Goal: Task Accomplishment & Management: Manage account settings

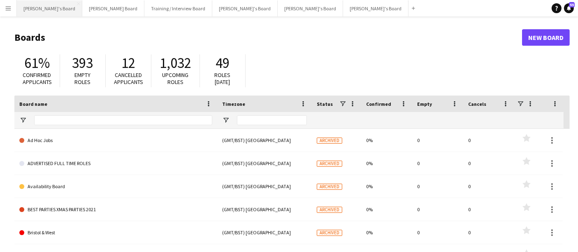
click at [40, 6] on button "Caitlin's Board Close" at bounding box center [49, 8] width 65 height 16
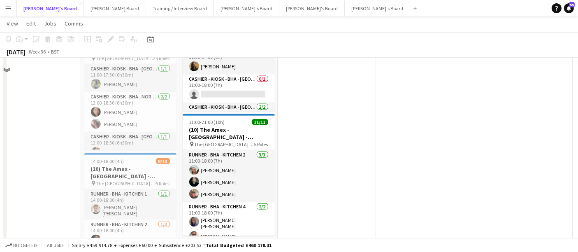
scroll to position [1011, 0]
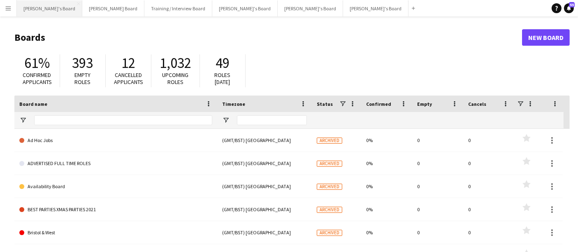
click at [43, 9] on button "[PERSON_NAME]'s Board Close" at bounding box center [49, 8] width 65 height 16
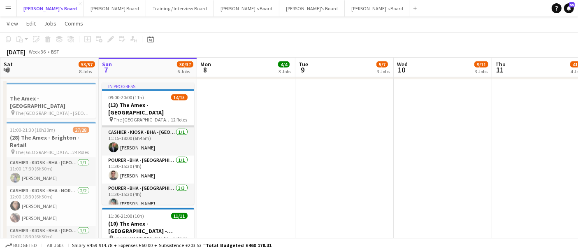
scroll to position [285, 0]
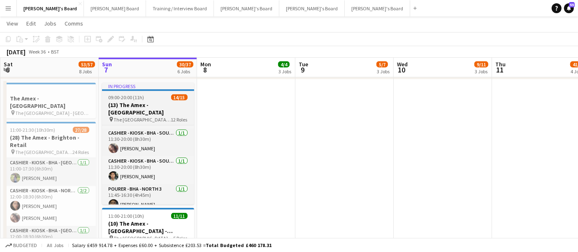
click at [159, 98] on div "09:00-20:00 (11h) 14/15" at bounding box center [148, 97] width 92 height 6
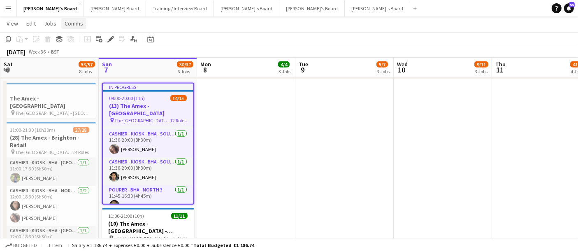
click at [79, 25] on span "Comms" at bounding box center [74, 23] width 19 height 7
click at [107, 45] on link "Notify confirmed crew" at bounding box center [95, 41] width 68 height 17
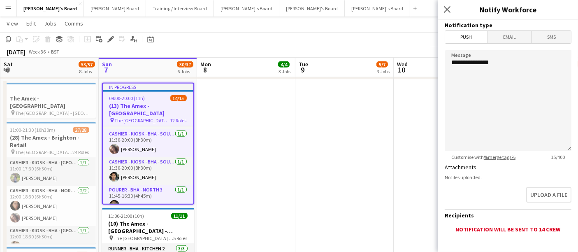
click at [544, 33] on span "SMS" at bounding box center [552, 37] width 40 height 12
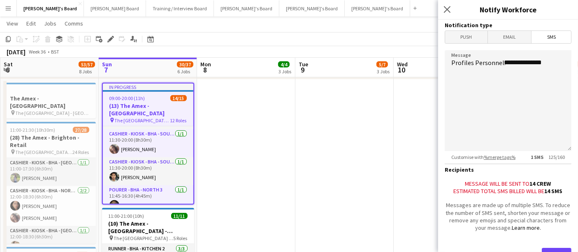
click at [566, 62] on form "**********" at bounding box center [508, 154] width 140 height 269
click at [563, 62] on textarea "**********" at bounding box center [508, 100] width 127 height 101
paste textarea "**********"
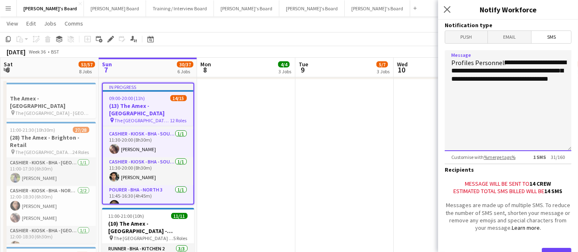
scroll to position [42, 0]
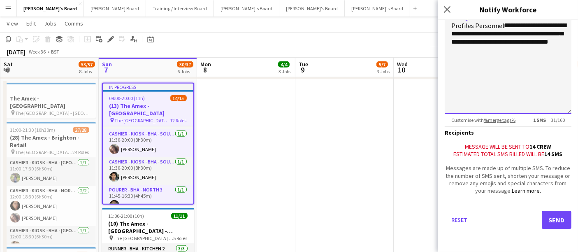
type textarea "**********"
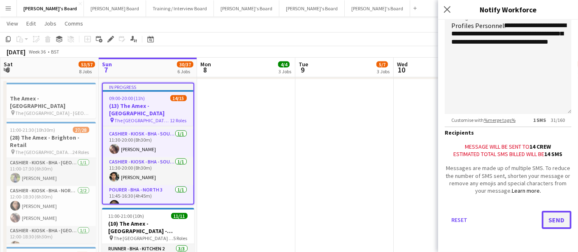
click at [542, 217] on button "Send" at bounding box center [557, 220] width 30 height 18
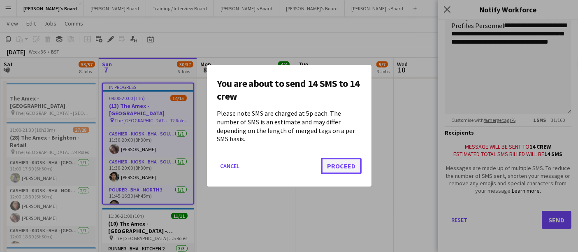
click at [340, 164] on button "Proceed" at bounding box center [341, 166] width 41 height 16
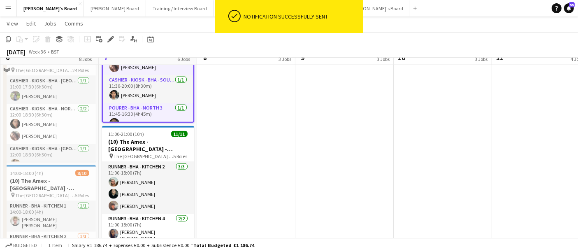
scroll to position [1050, 0]
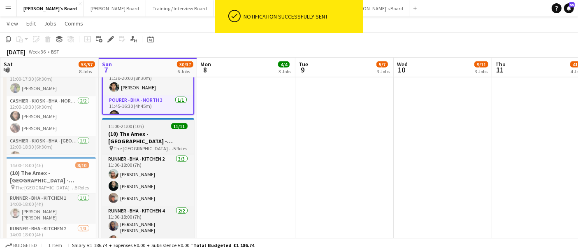
click at [171, 128] on div "11/11" at bounding box center [179, 126] width 16 height 6
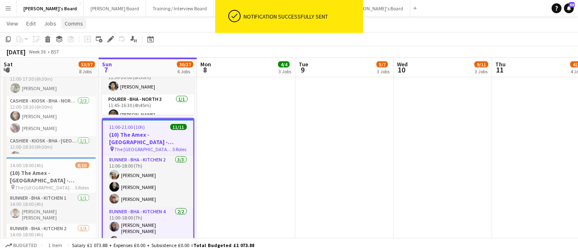
click at [71, 23] on span "Comms" at bounding box center [74, 23] width 19 height 7
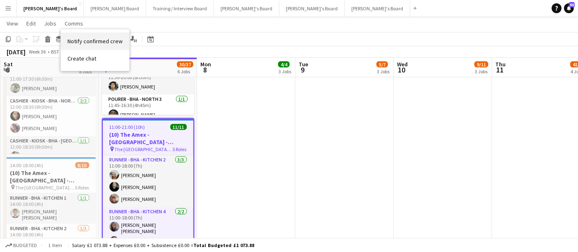
click at [83, 38] on span "Notify confirmed crew" at bounding box center [94, 40] width 55 height 7
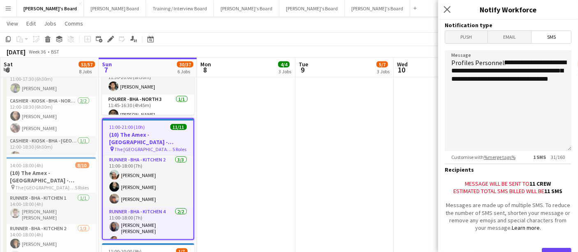
scroll to position [42, 0]
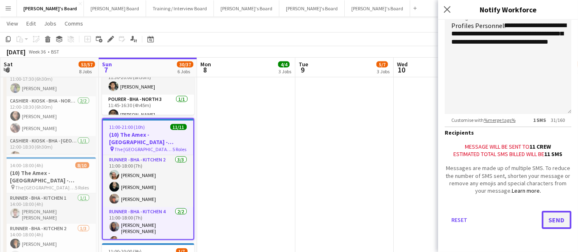
click at [552, 212] on button "Send" at bounding box center [557, 220] width 30 height 18
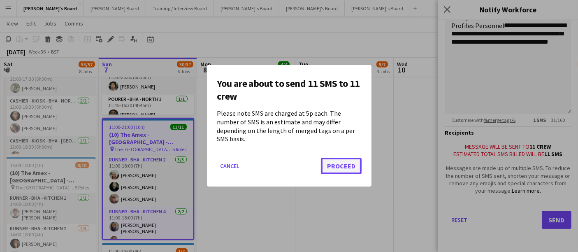
click at [337, 165] on button "Proceed" at bounding box center [341, 166] width 41 height 16
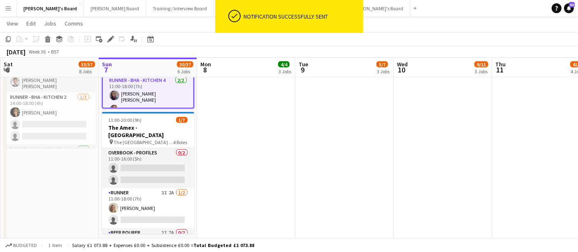
scroll to position [1181, 0]
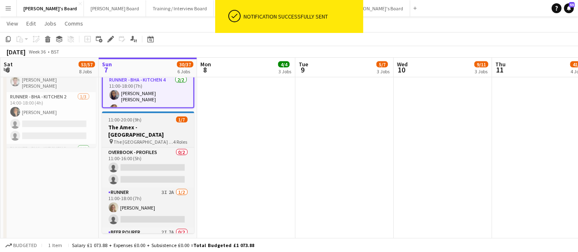
click at [155, 118] on div "11:00-20:00 (9h) 1/7" at bounding box center [148, 119] width 92 height 6
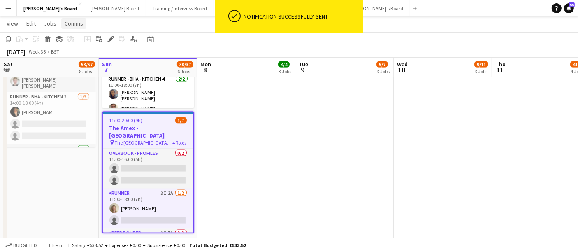
click at [74, 21] on span "Comms" at bounding box center [74, 23] width 19 height 7
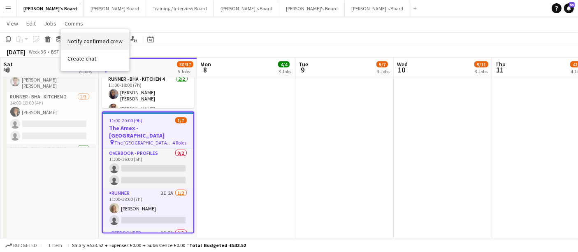
click at [92, 33] on link "Notify confirmed crew" at bounding box center [95, 41] width 68 height 17
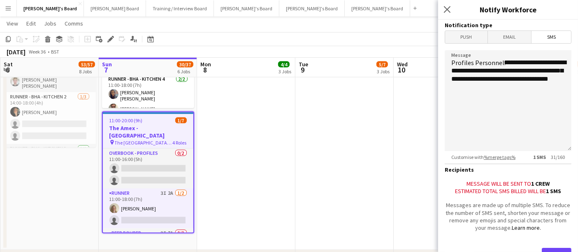
scroll to position [42, 0]
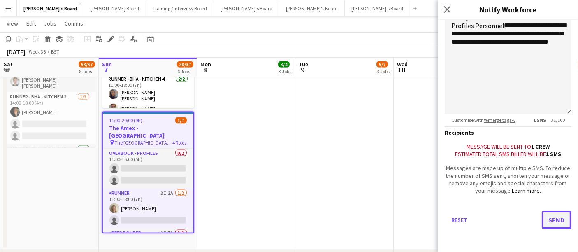
click at [562, 218] on button "Send" at bounding box center [557, 220] width 30 height 18
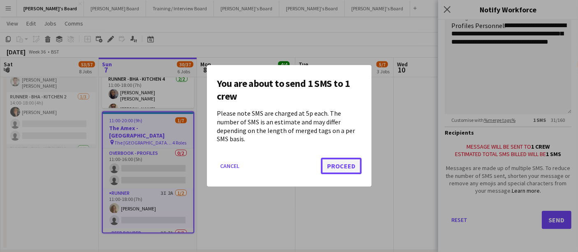
click at [348, 159] on button "Proceed" at bounding box center [341, 166] width 41 height 16
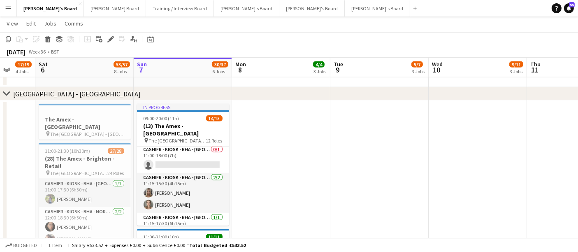
scroll to position [86, 0]
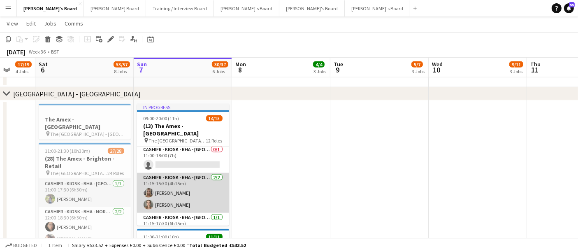
click at [212, 176] on app-card-role "Cashier - Kiosk - BHA - West Lower 1 [DATE] 11:15-15:30 (4h15m) [PERSON_NAME] […" at bounding box center [183, 193] width 92 height 40
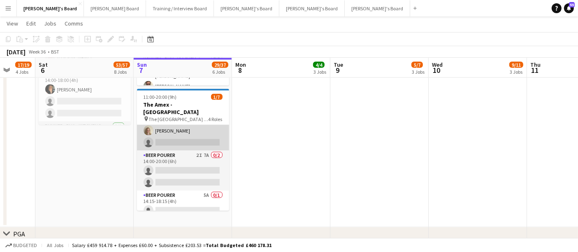
scroll to position [0, 0]
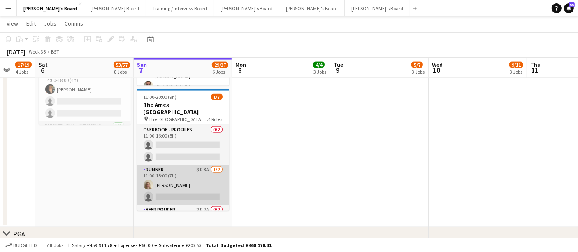
click at [172, 167] on app-card-role "Runner 3I 3A [DATE] 11:00-18:00 (7h) [PERSON_NAME] single-neutral-actions" at bounding box center [183, 185] width 92 height 40
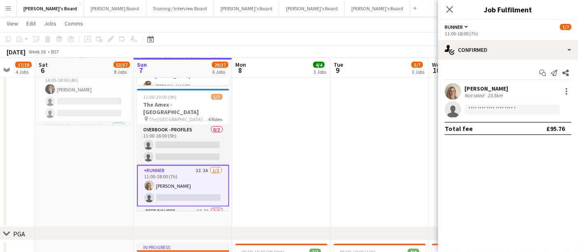
click at [504, 93] on div "[PERSON_NAME] Not rated 23.5km" at bounding box center [508, 91] width 140 height 16
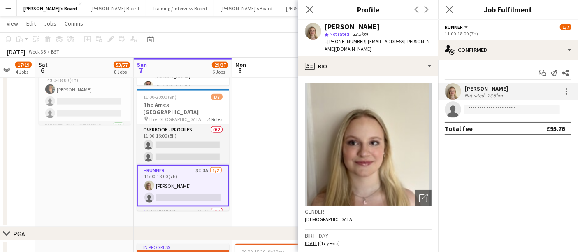
click at [269, 178] on app-date-cell at bounding box center [281, 31] width 98 height 392
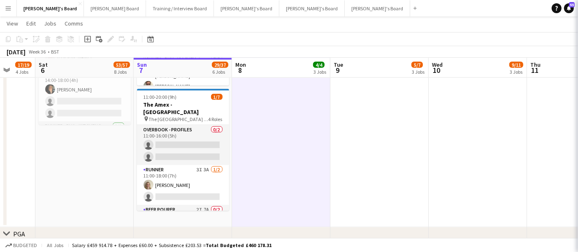
click at [269, 178] on app-date-cell at bounding box center [281, 31] width 98 height 392
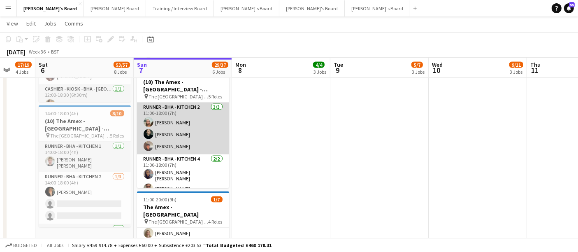
click at [196, 128] on app-card-role "Runner - BHA - Kitchen 2 [DATE] 11:00-18:00 (7h) [PERSON_NAME] [PERSON_NAME] [P…" at bounding box center [183, 128] width 92 height 52
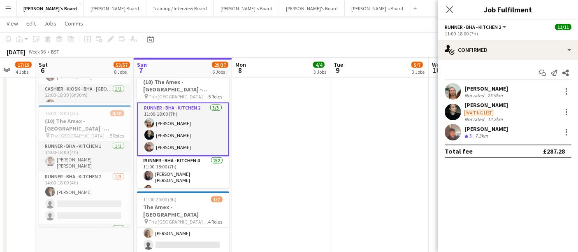
click at [495, 91] on div "[PERSON_NAME]" at bounding box center [487, 88] width 44 height 7
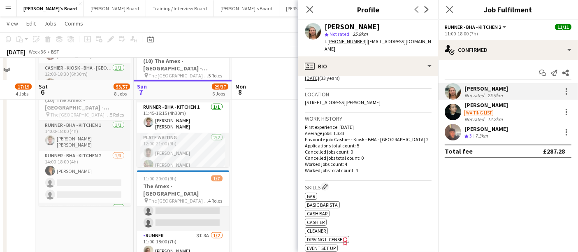
scroll to position [1145, 0]
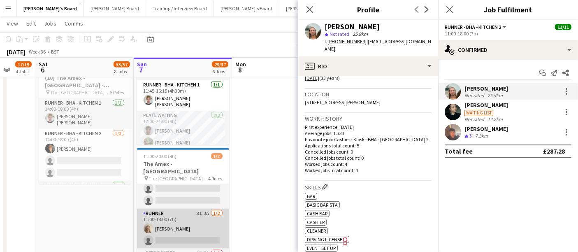
click at [188, 209] on app-card-role "Runner 3I 3A [DATE] 11:00-18:00 (7h) [PERSON_NAME] single-neutral-actions" at bounding box center [183, 229] width 92 height 40
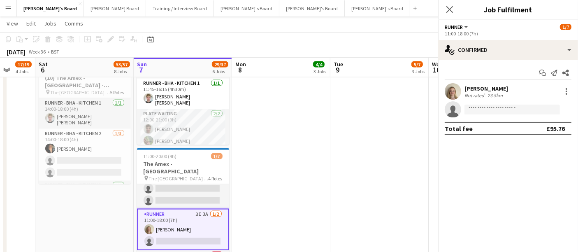
scroll to position [126, 0]
click at [481, 93] on div "Not rated" at bounding box center [475, 95] width 21 height 6
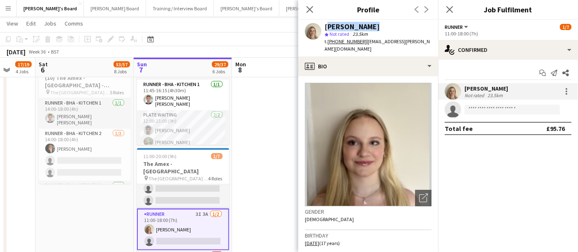
drag, startPoint x: 393, startPoint y: 30, endPoint x: 326, endPoint y: 25, distance: 66.8
click at [326, 25] on div "[PERSON_NAME]" at bounding box center [378, 26] width 107 height 7
copy div "[PERSON_NAME]"
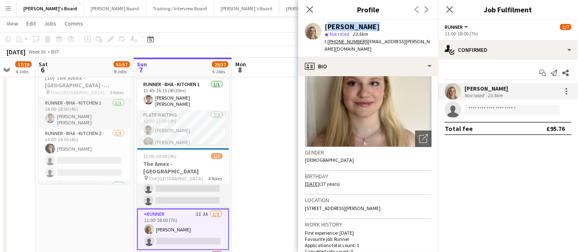
drag, startPoint x: 329, startPoint y: 177, endPoint x: 306, endPoint y: 177, distance: 23.5
click at [306, 181] on span "[DATE] (17 years)" at bounding box center [322, 184] width 35 height 6
copy tcxspan "[DATE]"
drag, startPoint x: 419, startPoint y: 43, endPoint x: 364, endPoint y: 48, distance: 55.0
click at [364, 48] on div "[PERSON_NAME] star Not rated 23.5km t. [PHONE_NUMBER] | [EMAIL_ADDRESS][PERSON_…" at bounding box center [368, 38] width 140 height 37
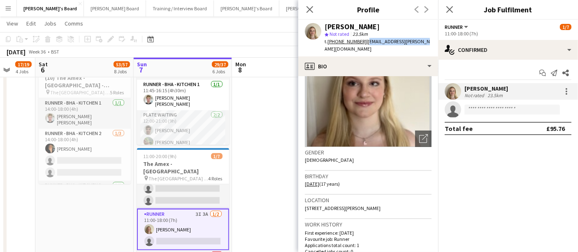
copy span "[EMAIL_ADDRESS][PERSON_NAME][DOMAIN_NAME]"
click at [258, 148] on app-date-cell at bounding box center [281, 91] width 98 height 392
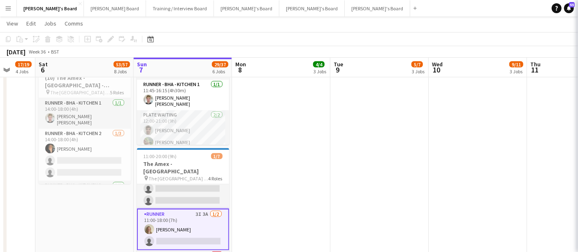
click at [258, 148] on app-date-cell at bounding box center [281, 91] width 98 height 392
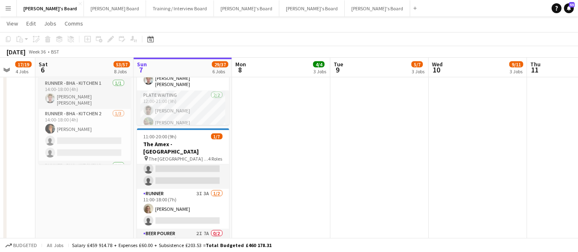
scroll to position [1165, 0]
click at [283, 131] on app-date-cell at bounding box center [281, 70] width 98 height 392
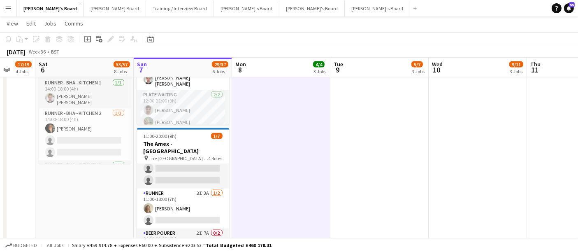
click at [283, 131] on app-date-cell at bounding box center [281, 70] width 98 height 392
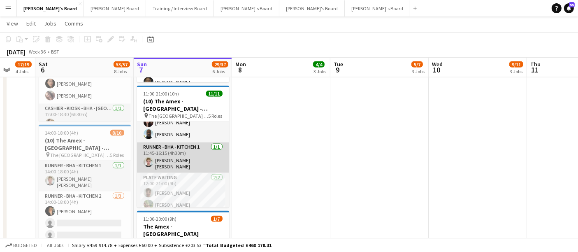
scroll to position [0, 0]
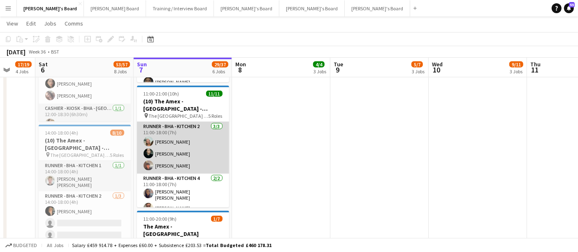
click at [177, 160] on app-card-role "Runner - BHA - Kitchen 2 [DATE] 11:00-18:00 (7h) [PERSON_NAME] [PERSON_NAME] [P…" at bounding box center [183, 148] width 92 height 52
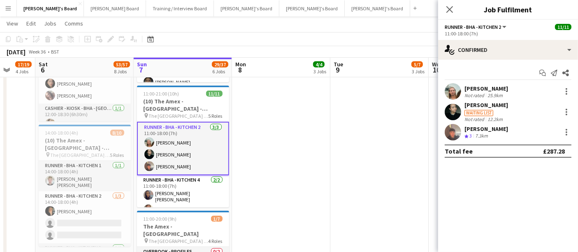
click at [470, 108] on div "[PERSON_NAME]" at bounding box center [487, 104] width 44 height 7
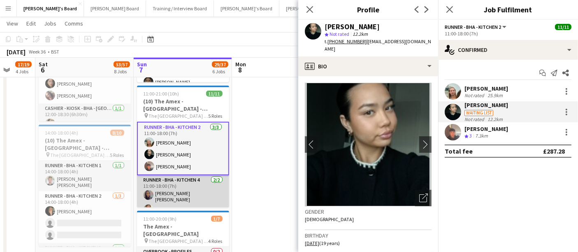
click at [180, 186] on app-card-role "Runner - BHA - Kitchen 4 [DATE] 11:00-18:00 (7h) [PERSON_NAME] [PERSON_NAME] [P…" at bounding box center [183, 196] width 92 height 42
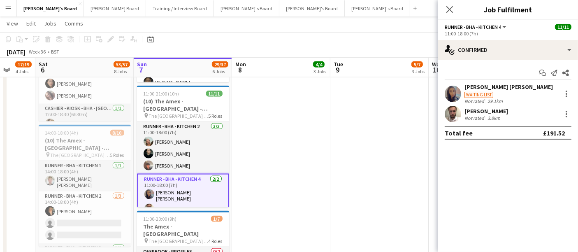
click at [458, 93] on app-user-avatar at bounding box center [453, 94] width 16 height 16
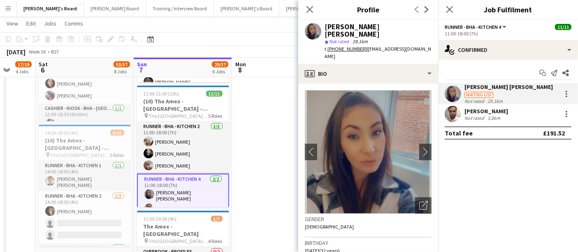
click at [456, 116] on app-user-avatar at bounding box center [453, 114] width 16 height 16
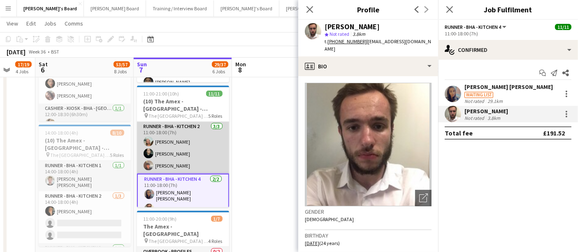
click at [205, 156] on app-card-role "Runner - BHA - Kitchen 2 [DATE] 11:00-18:00 (7h) [PERSON_NAME] [PERSON_NAME] [P…" at bounding box center [183, 148] width 92 height 52
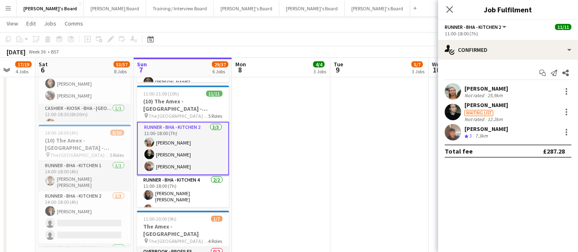
click at [492, 130] on div "[PERSON_NAME]" at bounding box center [487, 128] width 44 height 7
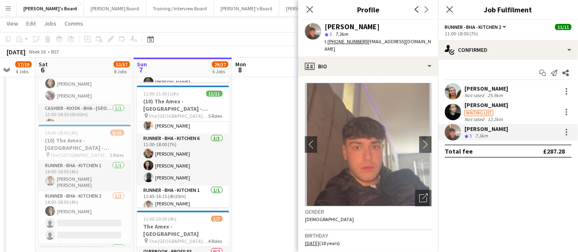
click at [191, 152] on app-card-role "Runner - BHA - Kitchen 6 [DATE] 11:00-18:00 (7h) [PERSON_NAME] [PERSON_NAME] [P…" at bounding box center [183, 160] width 92 height 52
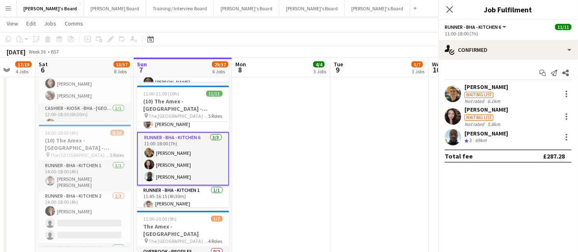
scroll to position [83, 0]
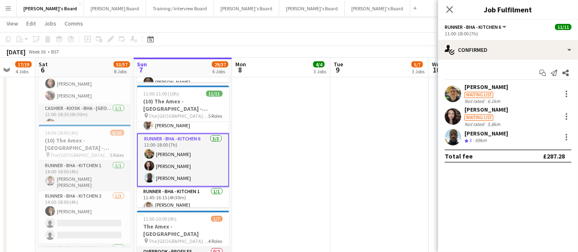
click at [502, 118] on div "Waiting list" at bounding box center [487, 116] width 44 height 7
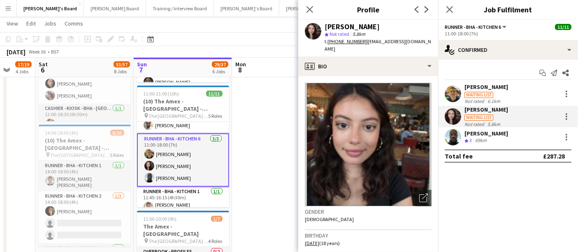
click at [484, 139] on div "69km" at bounding box center [481, 140] width 15 height 7
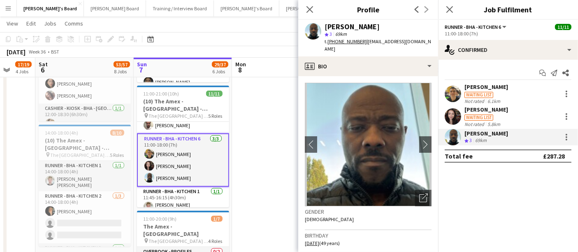
click at [481, 92] on div "Waiting list" at bounding box center [479, 95] width 29 height 6
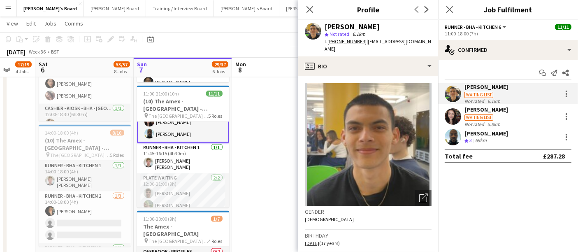
scroll to position [123, 0]
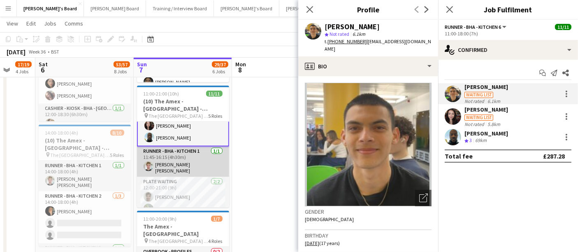
click at [185, 154] on app-card-role "Runner - BHA - Kitchen 1 [DATE] 11:45-16:15 (4h30m) [PERSON_NAME] [PERSON_NAME]" at bounding box center [183, 162] width 92 height 30
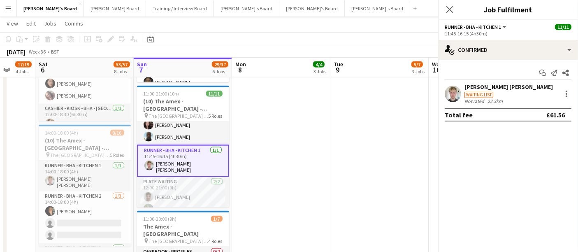
scroll to position [122, 0]
click at [474, 99] on div "Not rated" at bounding box center [475, 101] width 21 height 6
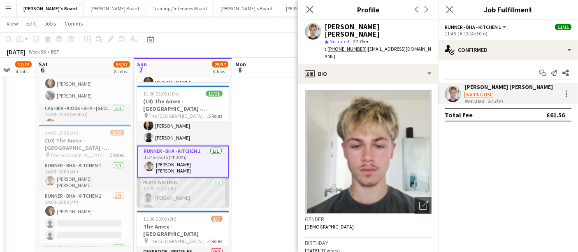
click at [199, 189] on app-card-role "Plate Waiting [DATE] 12:00-21:00 (9h) [PERSON_NAME] [PERSON_NAME]" at bounding box center [183, 198] width 92 height 40
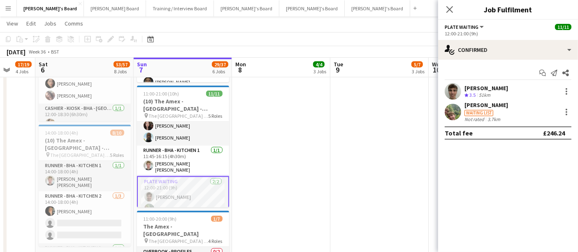
click at [463, 91] on div "[PERSON_NAME] Crew rating 3.5 51km" at bounding box center [508, 91] width 140 height 16
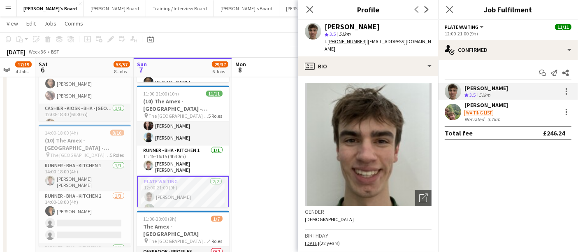
click at [464, 111] on div "[PERSON_NAME] Waiting list Not rated 3.7km" at bounding box center [508, 111] width 140 height 21
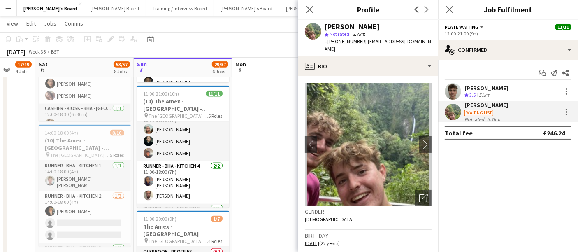
scroll to position [0, 0]
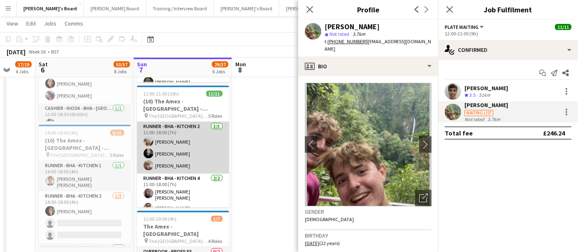
click at [199, 137] on app-card-role "Runner - BHA - Kitchen 2 [DATE] 11:00-18:00 (7h) [PERSON_NAME] [PERSON_NAME] [P…" at bounding box center [183, 148] width 92 height 52
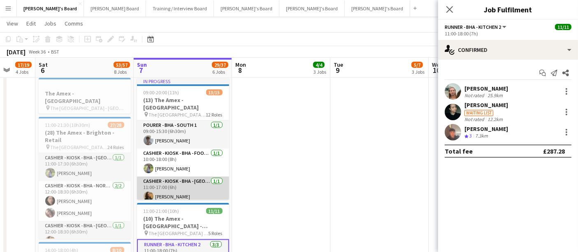
click at [195, 177] on app-card-role "Cashier - Kiosk - BHA - West Upper 3 [DATE] 11:00-17:00 (6h) [PERSON_NAME]" at bounding box center [183, 191] width 92 height 28
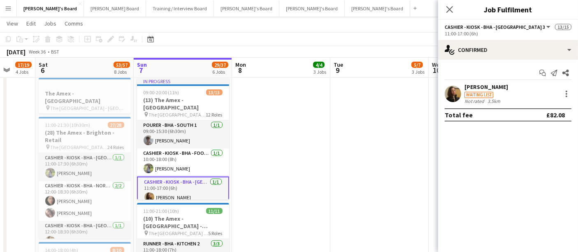
click at [470, 93] on div "Waiting list" at bounding box center [479, 95] width 29 height 6
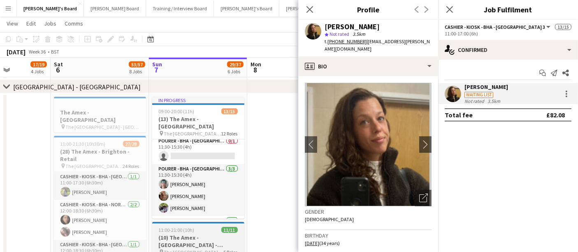
scroll to position [212, 0]
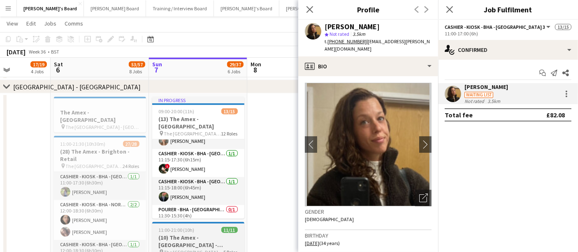
click at [204, 180] on app-card-role "Cashier - Kiosk - BHA - West Upper 3 [DATE] 11:15-18:00 (6h45m) [PERSON_NAME]" at bounding box center [198, 191] width 92 height 28
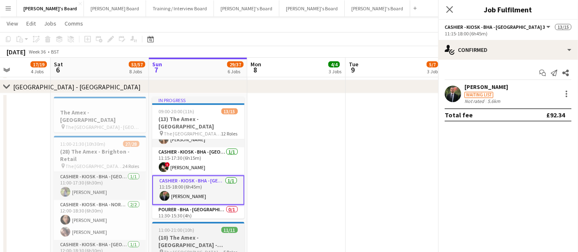
scroll to position [143, 0]
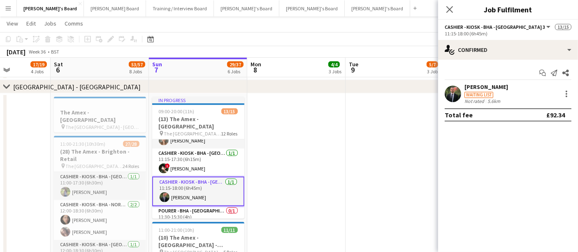
click at [470, 91] on div "Waiting list" at bounding box center [487, 94] width 44 height 7
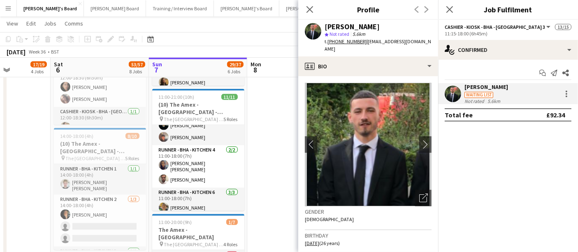
scroll to position [0, 238]
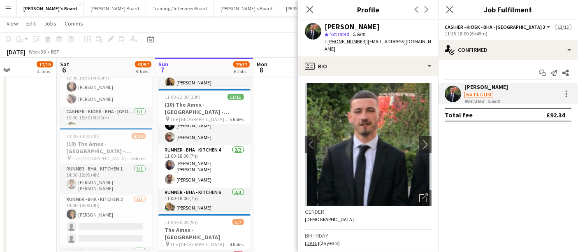
drag, startPoint x: 196, startPoint y: 187, endPoint x: 202, endPoint y: 171, distance: 17.6
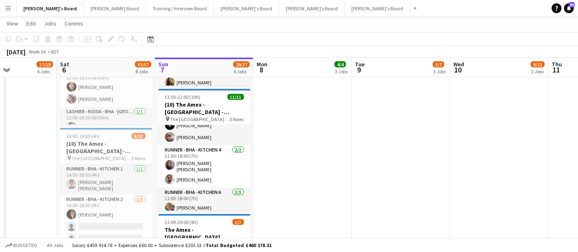
click at [202, 171] on app-card-role "Runner - BHA - Kitchen 4 [DATE] 11:00-18:00 (7h) [PERSON_NAME] [PERSON_NAME] [P…" at bounding box center [204, 166] width 92 height 42
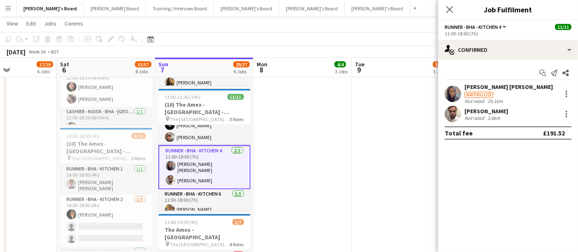
click at [486, 90] on div "[PERSON_NAME] [PERSON_NAME]" at bounding box center [509, 86] width 88 height 7
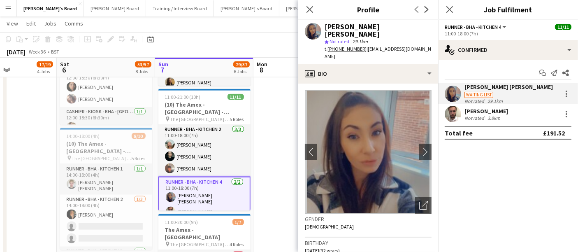
scroll to position [0, 0]
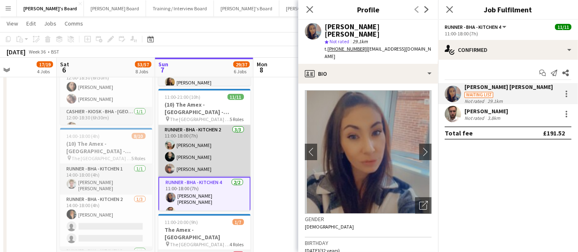
click at [206, 151] on app-card-role "Runner - BHA - Kitchen 2 [DATE] 11:00-18:00 (7h) [PERSON_NAME] [PERSON_NAME] [P…" at bounding box center [204, 151] width 92 height 52
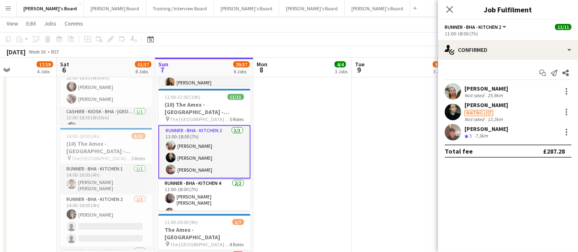
click at [482, 113] on div "Waiting list" at bounding box center [479, 113] width 29 height 6
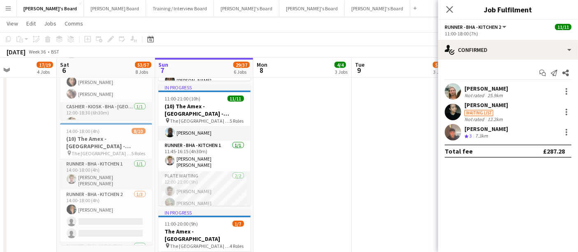
scroll to position [116, 0]
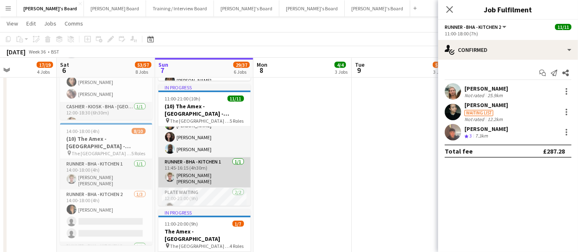
click at [214, 172] on app-card-role "Runner - BHA - Kitchen 1 [DATE] 11:45-16:15 (4h30m) [PERSON_NAME] [PERSON_NAME]" at bounding box center [204, 172] width 92 height 30
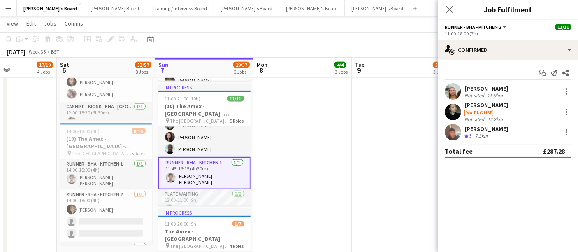
click at [212, 171] on app-card-role "Runner - BHA - Kitchen 1 [DATE] 11:45-16:15 (4h30m) [PERSON_NAME] [PERSON_NAME]" at bounding box center [204, 173] width 92 height 32
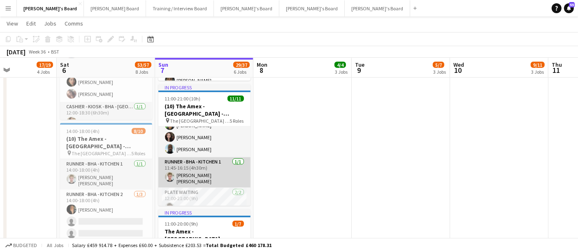
click at [212, 171] on app-card-role "Runner - BHA - Kitchen 1 [DATE] 11:45-16:15 (4h30m) [PERSON_NAME] [PERSON_NAME]" at bounding box center [204, 172] width 92 height 30
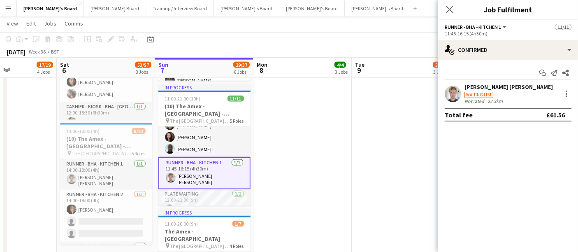
click at [463, 93] on div "[PERSON_NAME] [PERSON_NAME] Waiting list Not rated 22.3km" at bounding box center [508, 93] width 140 height 21
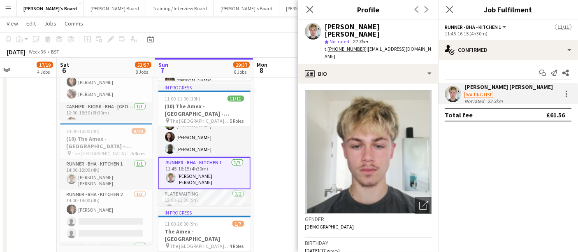
scroll to position [133, 0]
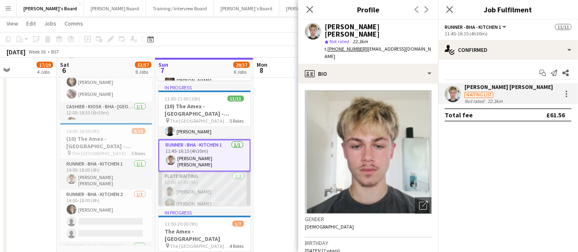
click at [201, 191] on app-card-role "Plate Waiting [DATE] 12:00-21:00 (9h) [PERSON_NAME] [PERSON_NAME]" at bounding box center [204, 192] width 92 height 40
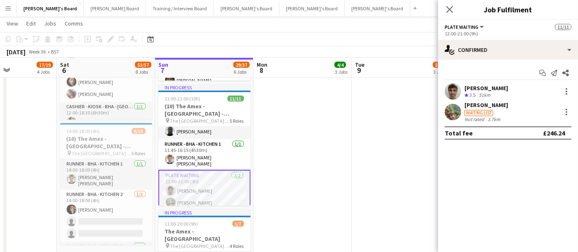
click at [490, 109] on div "Waiting list" at bounding box center [487, 112] width 44 height 7
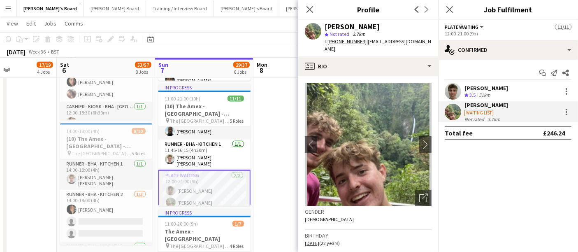
click at [455, 98] on app-user-avatar at bounding box center [453, 91] width 16 height 16
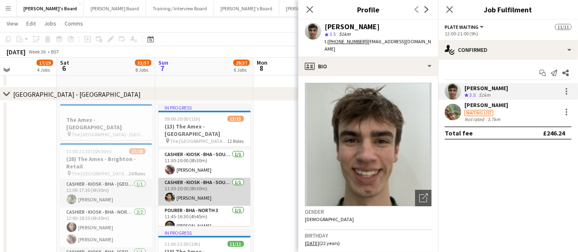
scroll to position [935, 0]
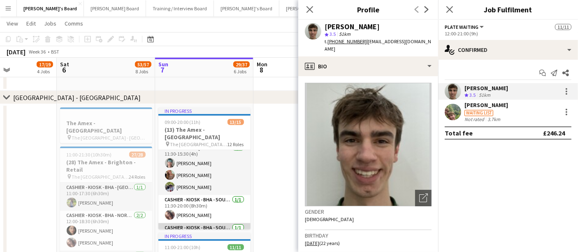
click at [206, 174] on app-card-role "Pourer - BHA - West Upper 3 [DATE] 11:30-15:30 (4h) [PERSON_NAME] [PERSON_NAME]…" at bounding box center [204, 169] width 92 height 52
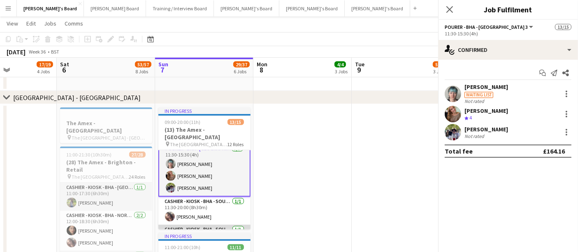
scroll to position [243, 0]
click at [496, 129] on div "[PERSON_NAME]" at bounding box center [487, 129] width 44 height 7
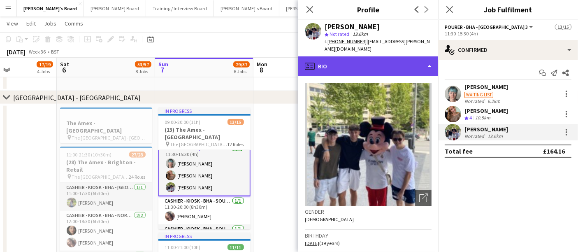
click at [352, 56] on div "profile Bio" at bounding box center [368, 66] width 140 height 20
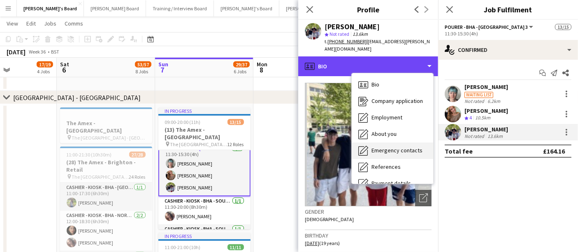
scroll to position [110, 0]
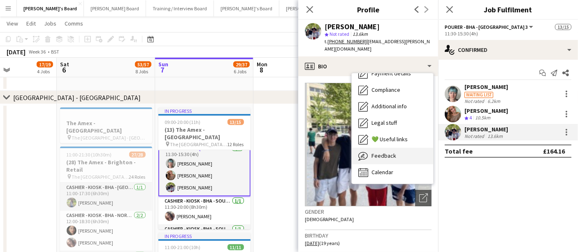
click at [387, 152] on span "Feedback" at bounding box center [384, 155] width 25 height 7
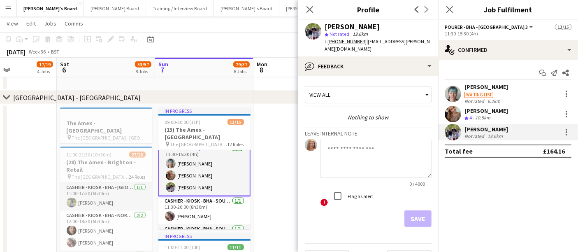
click at [349, 179] on div "0 / 4000 ! Flag as alert" at bounding box center [376, 173] width 111 height 68
click at [348, 168] on textarea at bounding box center [376, 158] width 111 height 39
type textarea "*"
type textarea "**********"
click at [406, 210] on button "Save" at bounding box center [418, 218] width 27 height 16
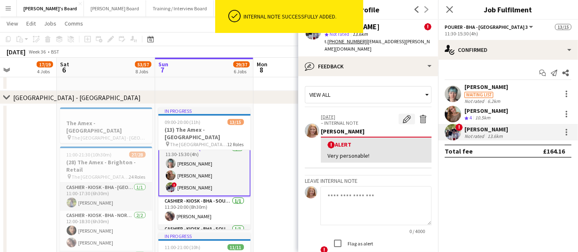
click at [403, 115] on app-icon "Edit alert" at bounding box center [407, 119] width 8 height 8
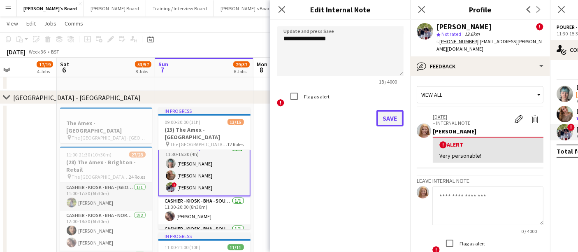
click at [388, 121] on button "Save" at bounding box center [390, 118] width 27 height 16
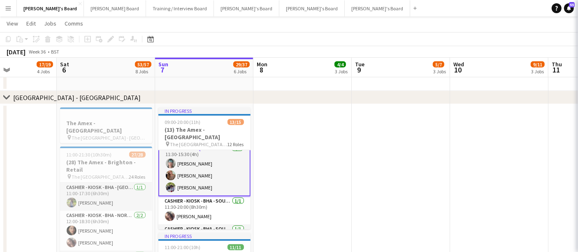
scroll to position [243, 0]
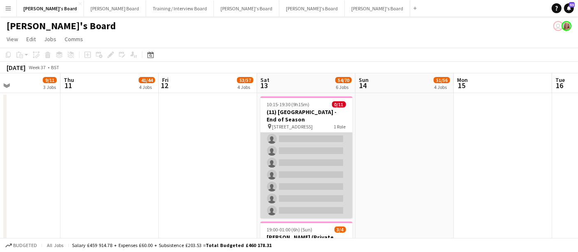
scroll to position [0, 0]
click at [278, 187] on app-card-role "Bar / Waiting 1A 0/11 10:15-19:30 (9h15m) single-neutral-actions single-neutral…" at bounding box center [306, 206] width 92 height 147
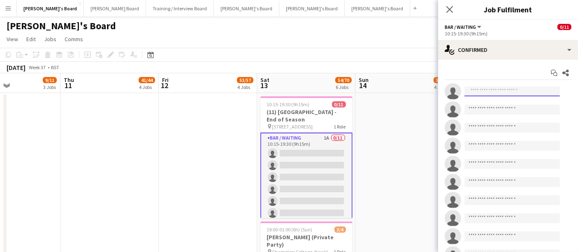
click at [492, 87] on input at bounding box center [512, 91] width 95 height 10
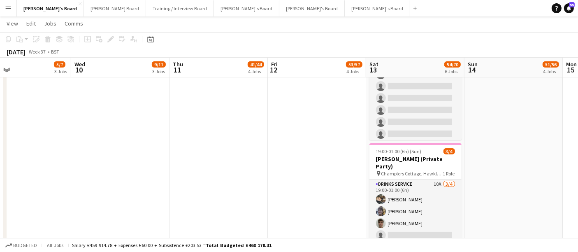
scroll to position [0, 323]
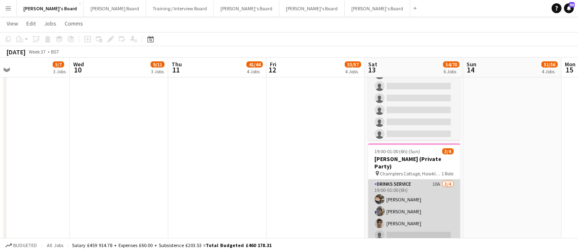
click at [437, 193] on app-card-role "Drinks Service 10A [DATE] 19:00-01:00 (6h) [PERSON_NAME] Poppy [PERSON_NAME] [P…" at bounding box center [414, 211] width 92 height 64
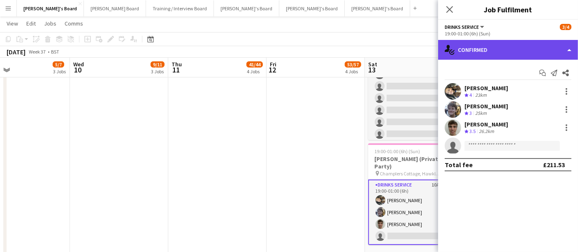
click at [495, 56] on div "single-neutral-actions-check-2 Confirmed" at bounding box center [508, 50] width 140 height 20
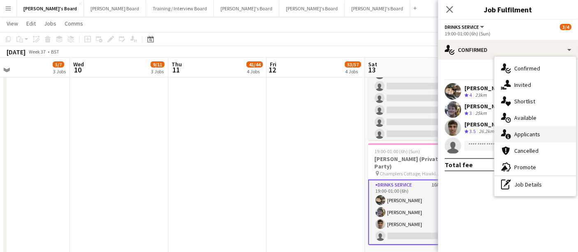
click at [541, 139] on div "single-neutral-actions-information Applicants" at bounding box center [535, 134] width 81 height 16
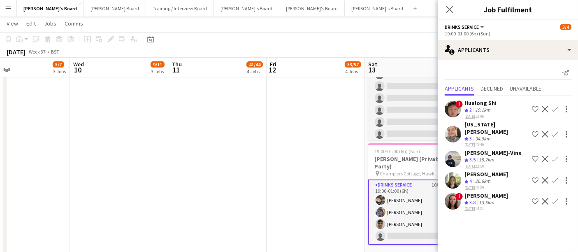
click at [495, 170] on div "[PERSON_NAME] Crew rating 4 26.6km [DATE] 12:29 Shortlist crew Decline Confirm" at bounding box center [508, 180] width 140 height 20
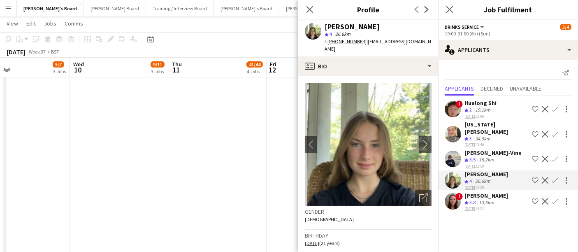
click at [553, 177] on app-icon "Confirm" at bounding box center [555, 180] width 7 height 7
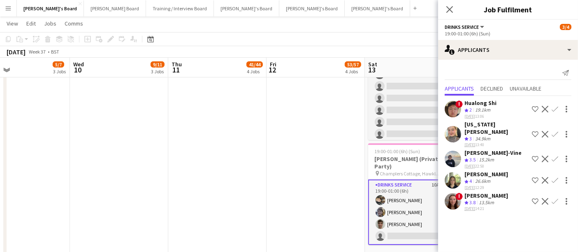
click at [553, 177] on app-icon "Confirm" at bounding box center [555, 180] width 7 height 7
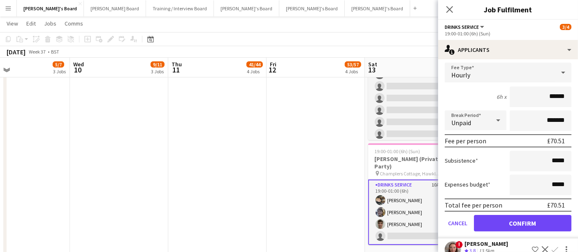
scroll to position [144, 0]
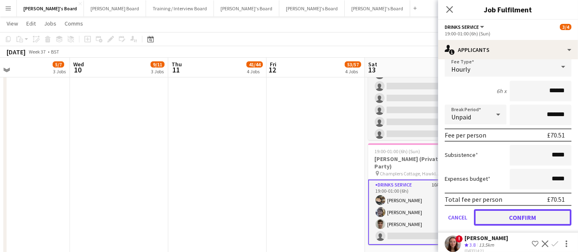
click at [517, 209] on button "Confirm" at bounding box center [523, 217] width 98 height 16
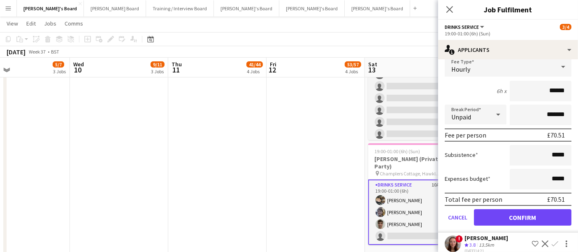
scroll to position [0, 0]
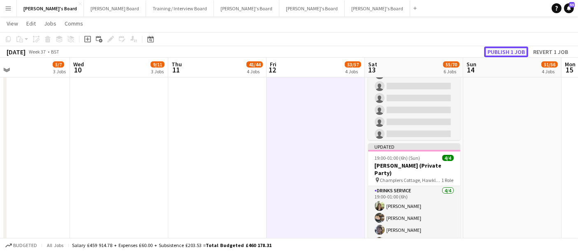
click at [509, 47] on button "Publish 1 job" at bounding box center [506, 52] width 44 height 11
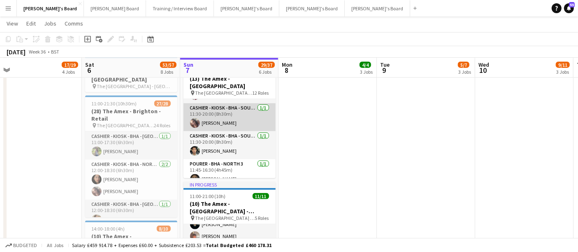
scroll to position [284, 0]
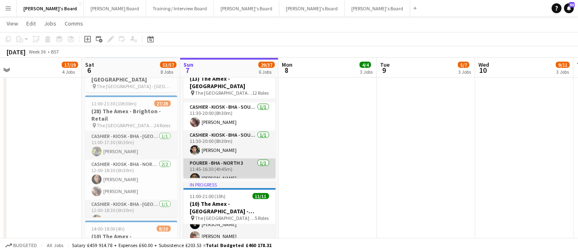
click at [224, 166] on app-card-role "Pourer - BHA - North 3 [DATE] 11:45-16:30 (4h45m) [PERSON_NAME]" at bounding box center [230, 172] width 92 height 28
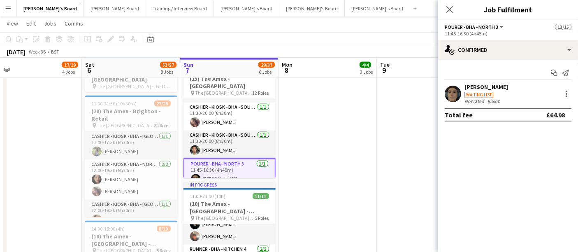
click at [451, 93] on app-user-avatar at bounding box center [453, 94] width 16 height 16
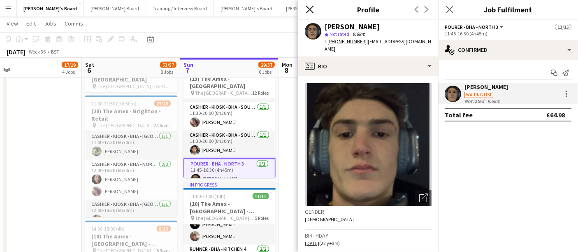
click at [307, 9] on icon "Close pop-in" at bounding box center [310, 9] width 8 height 8
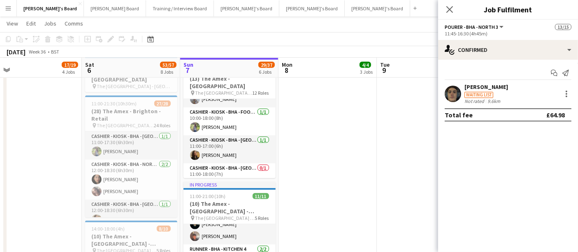
scroll to position [19, 0]
click at [309, 133] on app-date-cell at bounding box center [328, 249] width 98 height 392
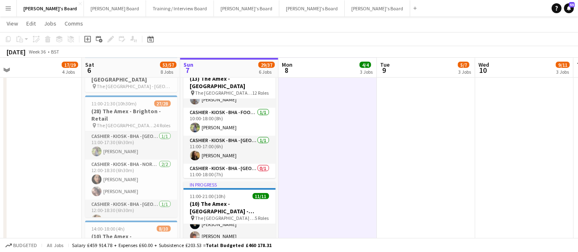
click at [309, 133] on app-date-cell at bounding box center [328, 249] width 98 height 392
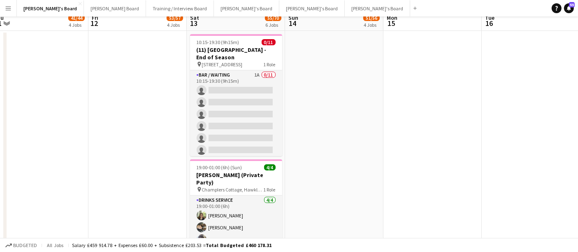
scroll to position [0, 0]
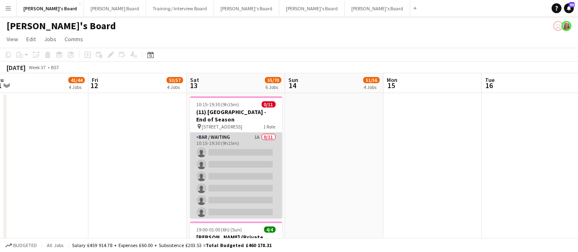
click at [232, 174] on app-card-role "Bar / Waiting 1A 0/11 10:15-19:30 (9h15m) single-neutral-actions single-neutral…" at bounding box center [236, 206] width 92 height 147
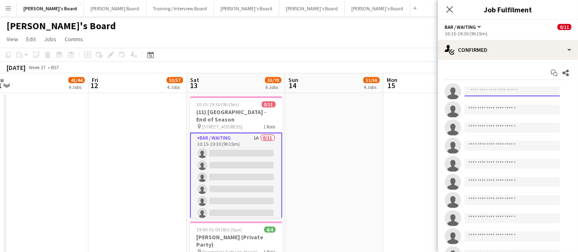
click at [496, 91] on input at bounding box center [512, 91] width 95 height 10
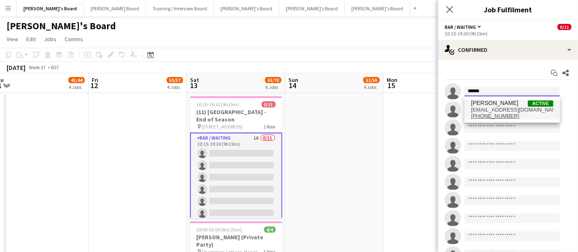
type input "******"
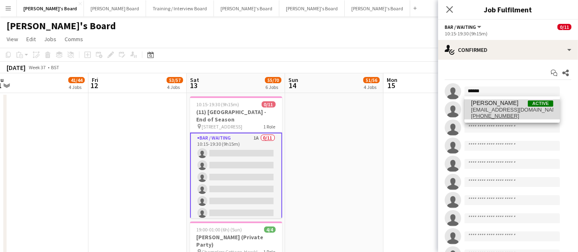
click at [498, 108] on span "[EMAIL_ADDRESS][DOMAIN_NAME]" at bounding box center [512, 110] width 82 height 7
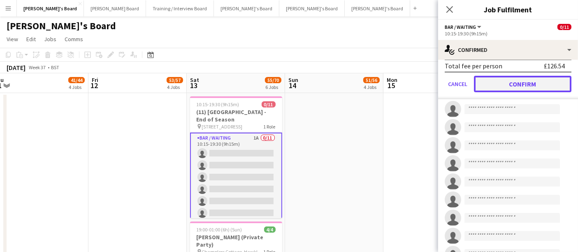
click at [550, 82] on button "Confirm" at bounding box center [523, 84] width 98 height 16
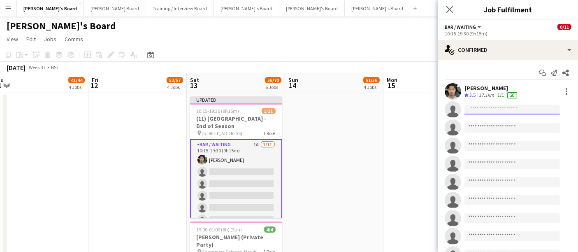
click at [488, 108] on input at bounding box center [512, 110] width 95 height 10
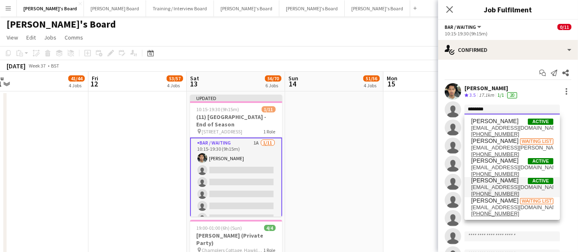
scroll to position [2, 0]
click at [482, 82] on div "Start chat Send notification Share [PERSON_NAME] Crew rating 3.5 17.1km 1/1 20 …" at bounding box center [508, 182] width 140 height 245
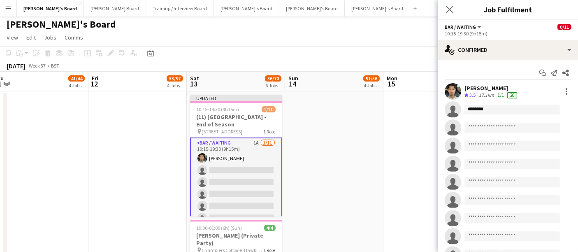
click at [494, 104] on app-invite-slot "single-neutral-actions *******" at bounding box center [508, 109] width 140 height 16
click at [488, 105] on input "*******" at bounding box center [512, 110] width 95 height 10
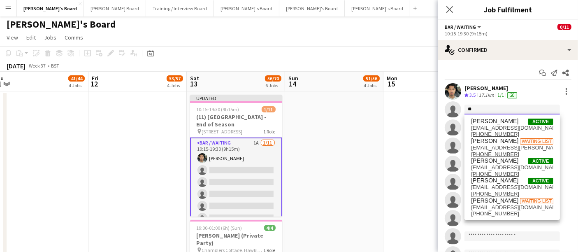
type input "*"
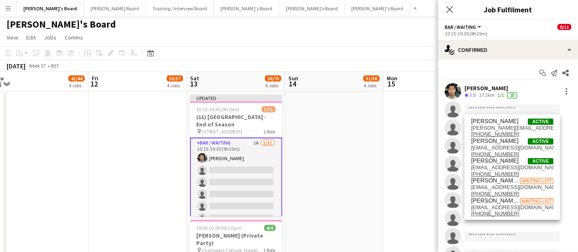
click at [486, 87] on div "[PERSON_NAME]" at bounding box center [492, 87] width 54 height 7
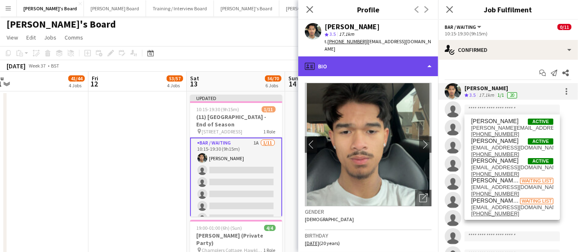
click at [375, 64] on div "profile Bio" at bounding box center [368, 66] width 140 height 20
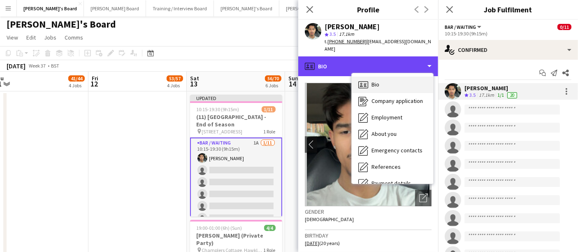
scroll to position [110, 0]
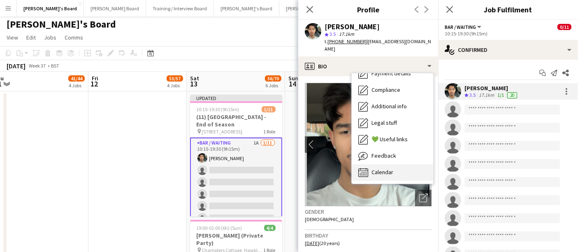
click at [365, 164] on div "Calendar Calendar" at bounding box center [392, 172] width 81 height 16
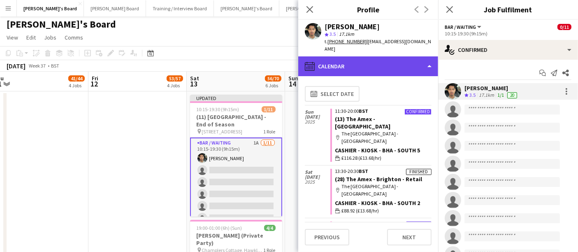
click at [389, 56] on div "calendar-full Calendar" at bounding box center [368, 66] width 140 height 20
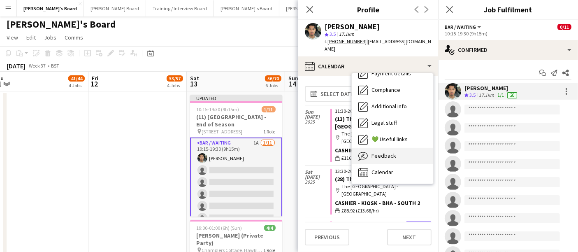
click at [377, 152] on span "Feedback" at bounding box center [384, 155] width 25 height 7
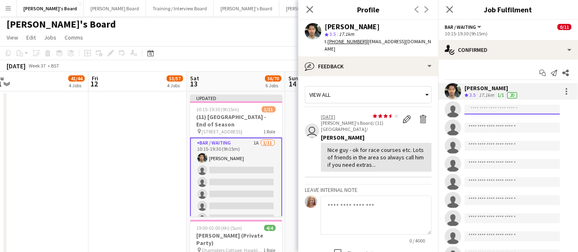
click at [483, 109] on input at bounding box center [512, 110] width 95 height 10
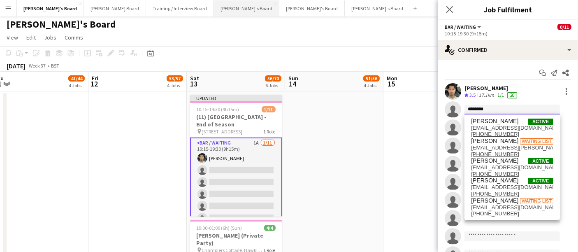
type input "*******"
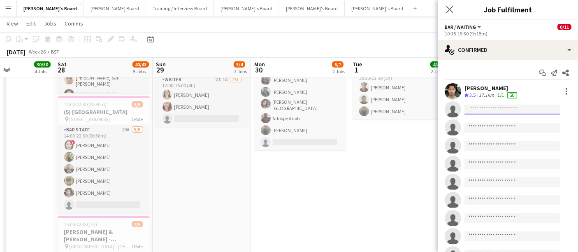
scroll to position [0, 0]
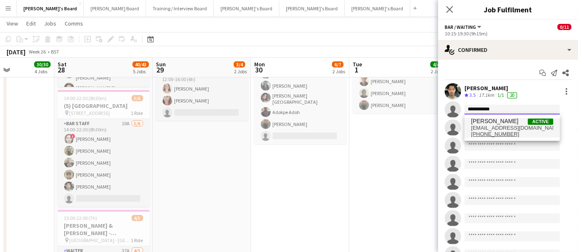
type input "**********"
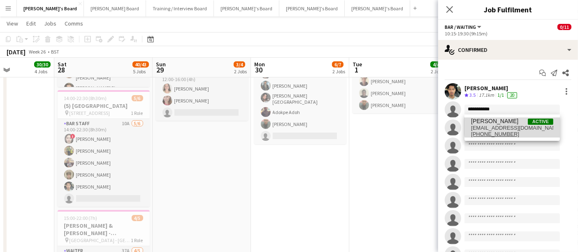
click at [522, 125] on span "[EMAIL_ADDRESS][DOMAIN_NAME]" at bounding box center [512, 128] width 82 height 7
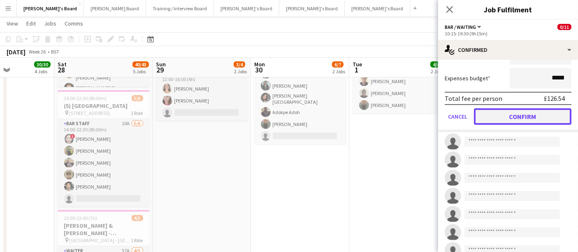
click at [513, 119] on button "Confirm" at bounding box center [523, 116] width 98 height 16
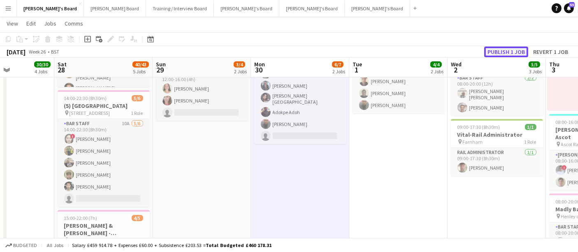
click at [510, 53] on button "Publish 1 job" at bounding box center [506, 52] width 44 height 11
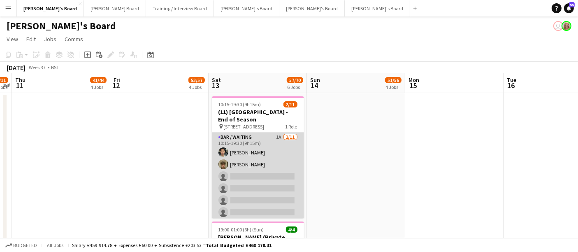
click at [263, 159] on app-card-role "Bar / Waiting 1A [DATE] 10:15-19:30 (9h15m) [PERSON_NAME] [PERSON_NAME] single-…" at bounding box center [258, 206] width 92 height 147
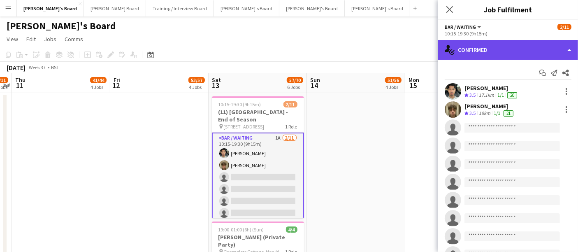
click at [495, 49] on div "single-neutral-actions-check-2 Confirmed" at bounding box center [508, 50] width 140 height 20
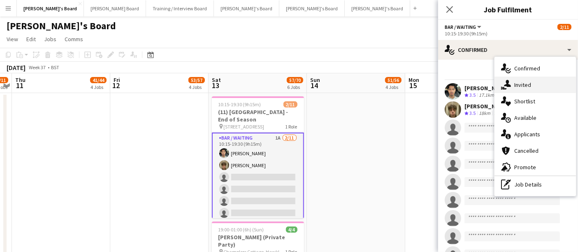
click at [544, 88] on div "single-neutral-actions-share-1 Invited" at bounding box center [535, 85] width 81 height 16
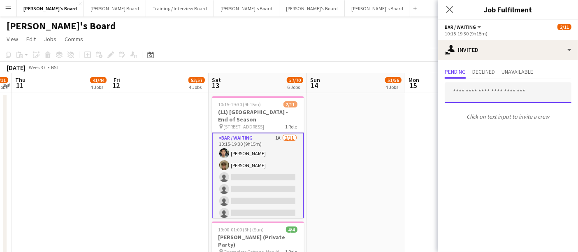
click at [486, 89] on input "text" at bounding box center [508, 92] width 127 height 21
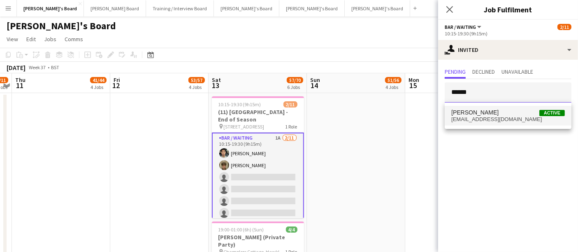
type input "******"
click at [479, 118] on span "[EMAIL_ADDRESS][DOMAIN_NAME]" at bounding box center [508, 119] width 114 height 7
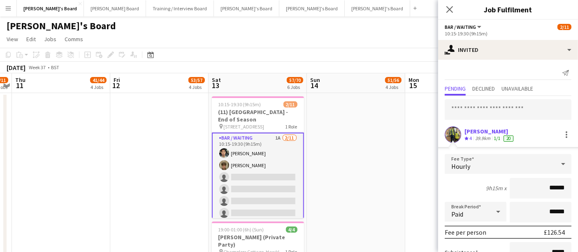
scroll to position [84, 0]
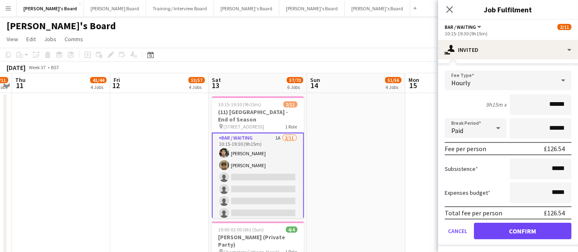
click at [497, 240] on form "Fee Type Hourly 9h15m x ****** Break Period Paid ****** Fee per person £126.54 …" at bounding box center [508, 158] width 140 height 176
click at [504, 230] on button "Confirm" at bounding box center [523, 231] width 98 height 16
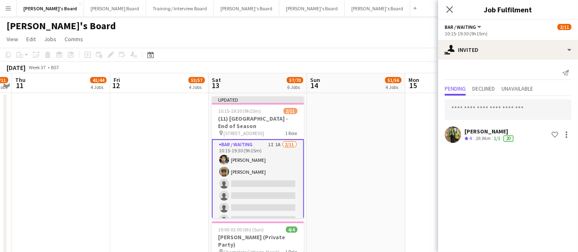
scroll to position [0, 0]
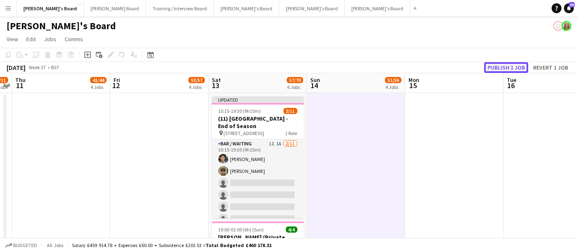
click at [502, 68] on button "Publish 1 job" at bounding box center [506, 67] width 44 height 11
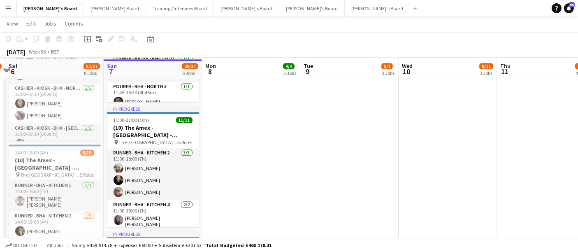
scroll to position [2101, 0]
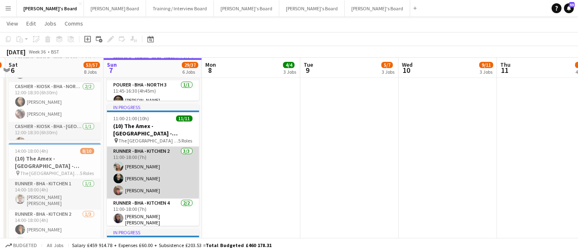
click at [180, 166] on app-card-role "Runner - BHA - Kitchen 2 [DATE] 11:00-18:00 (7h) [PERSON_NAME] [PERSON_NAME] [P…" at bounding box center [153, 173] width 92 height 52
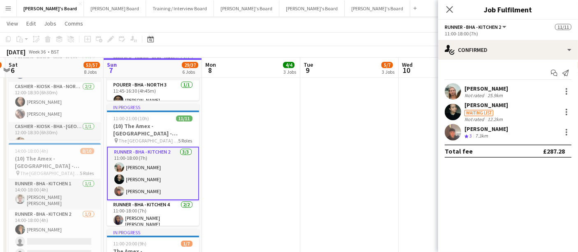
click at [469, 90] on div "[PERSON_NAME]" at bounding box center [487, 88] width 44 height 7
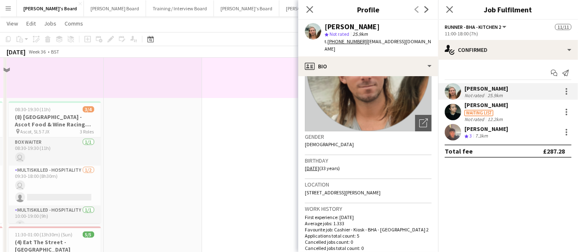
scroll to position [784, 0]
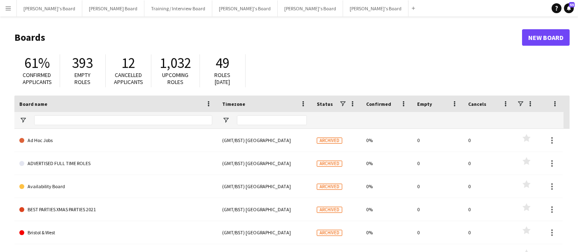
click at [13, 8] on button "Menu" at bounding box center [8, 8] width 16 height 16
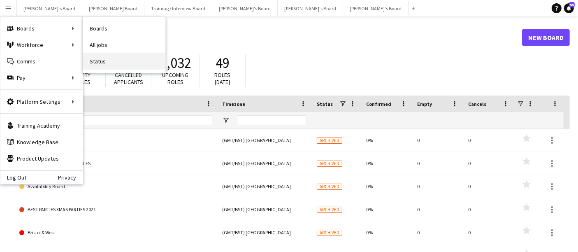
click at [89, 67] on link "Status" at bounding box center [124, 61] width 82 height 16
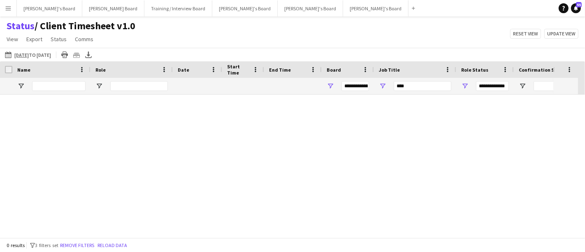
type input "***"
click at [8, 53] on app-icon "This Week" at bounding box center [9, 54] width 9 height 7
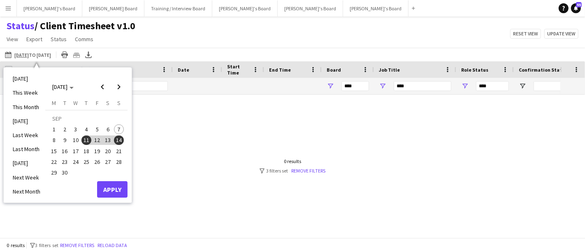
click at [120, 126] on span "7" at bounding box center [119, 129] width 10 height 10
click at [119, 186] on button "Apply" at bounding box center [112, 189] width 30 height 16
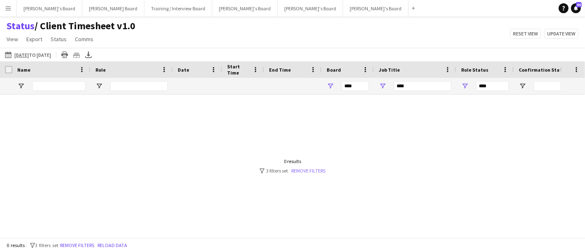
click at [307, 168] on link "Remove filters" at bounding box center [308, 170] width 34 height 6
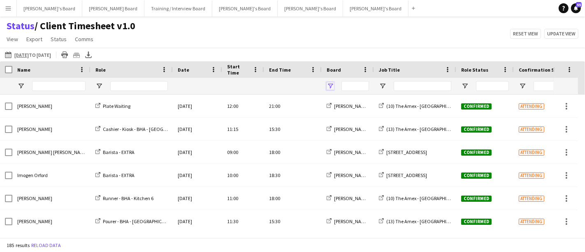
click at [330, 83] on span "Open Filter Menu" at bounding box center [330, 85] width 7 height 7
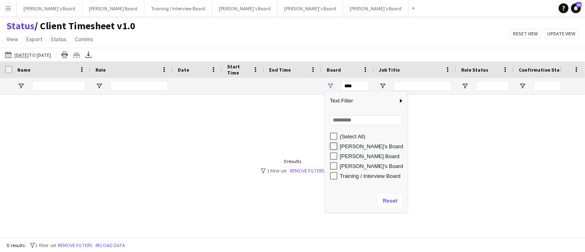
type input "**********"
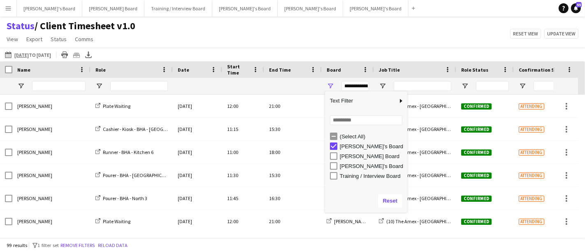
click at [380, 23] on div "Status / Client Timesheet v1.0 View Views Default view Airshow Accreditation Ai…" at bounding box center [292, 34] width 585 height 28
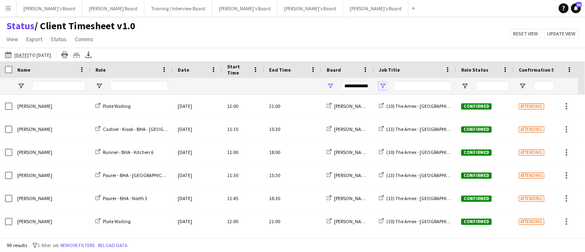
click at [382, 86] on span "Open Filter Menu" at bounding box center [382, 85] width 7 height 7
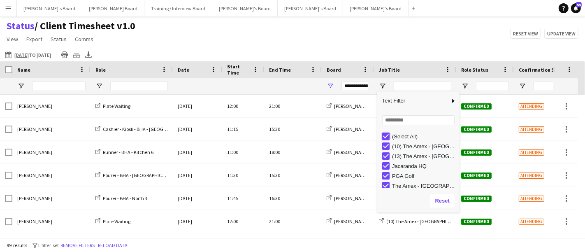
type input "***"
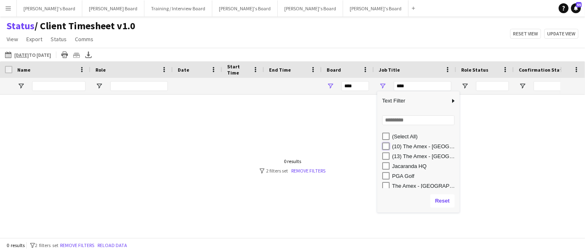
type input "**********"
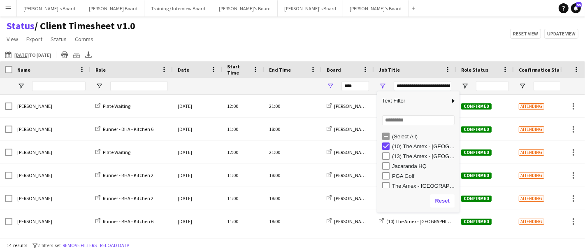
type input "**********"
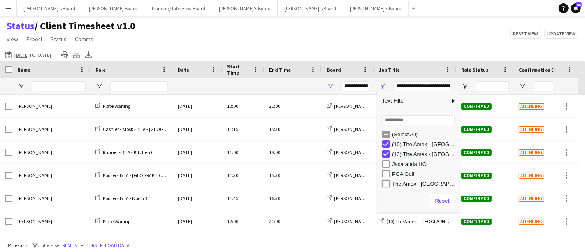
type input "**********"
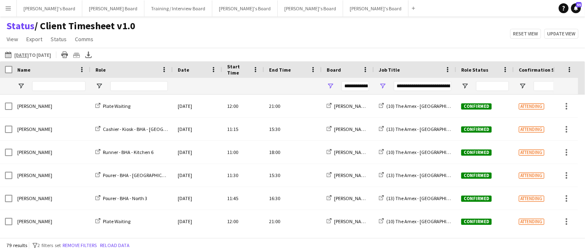
click at [400, 39] on div "Status / Client Timesheet v1.0 View Views Default view Airshow Accreditation Ai…" at bounding box center [292, 34] width 585 height 28
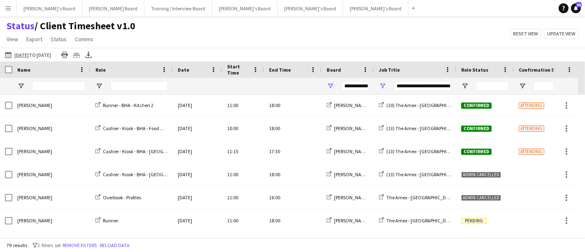
scroll to position [0, 0]
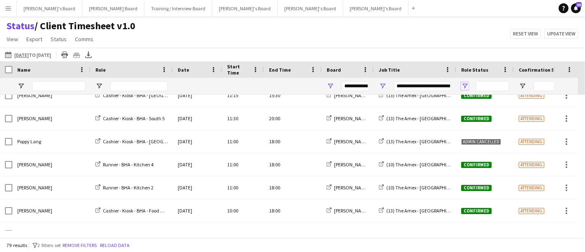
click at [465, 87] on span "Open Filter Menu" at bounding box center [464, 85] width 7 height 7
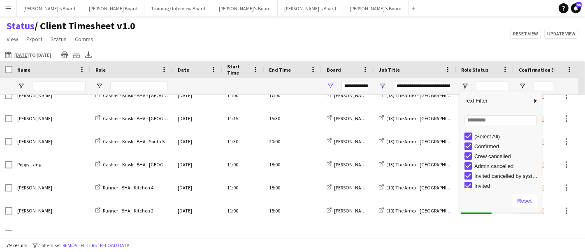
type input "***"
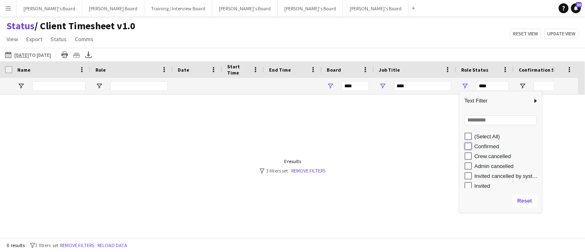
type input "**********"
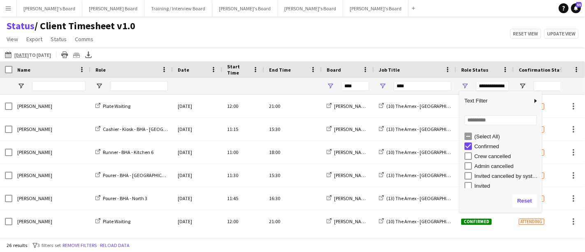
type input "**********"
click at [403, 47] on div "Status / Client Timesheet v1.0 View Views Default view Airshow Accreditation Ai…" at bounding box center [292, 34] width 585 height 28
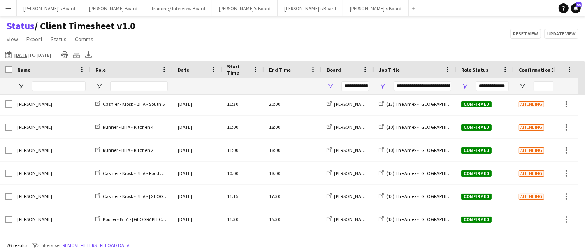
drag, startPoint x: 181, startPoint y: 46, endPoint x: 156, endPoint y: 37, distance: 26.3
click at [156, 37] on div "Status / Client Timesheet v1.0 View Views Default view Airshow Accreditation Ai…" at bounding box center [292, 34] width 585 height 28
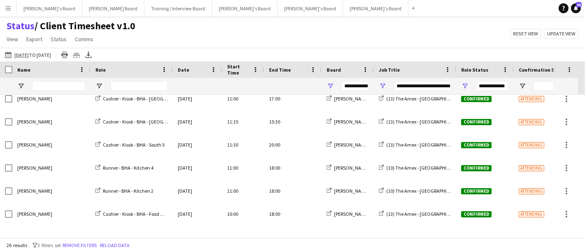
click at [44, 69] on div "Name" at bounding box center [46, 69] width 58 height 12
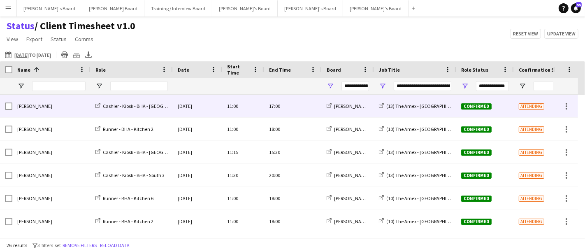
click at [62, 103] on div "[PERSON_NAME]" at bounding box center [51, 106] width 78 height 23
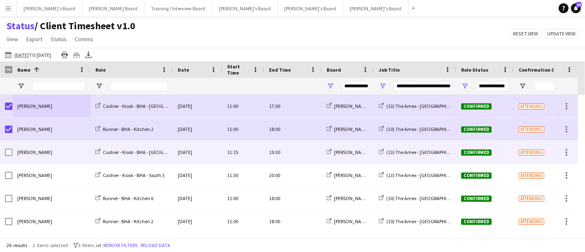
click at [6, 147] on div at bounding box center [8, 152] width 7 height 23
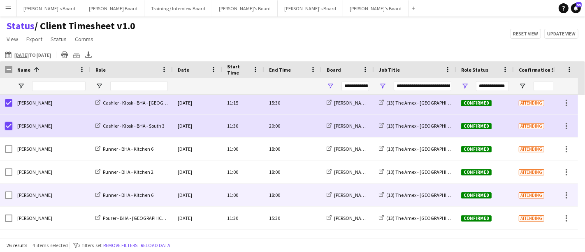
scroll to position [50, 0]
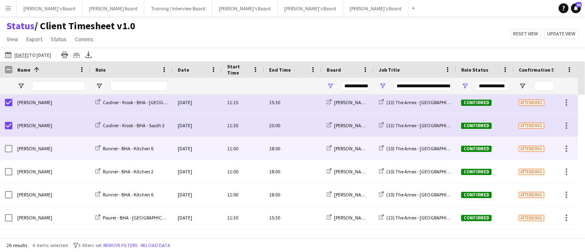
click at [9, 144] on div at bounding box center [8, 148] width 7 height 23
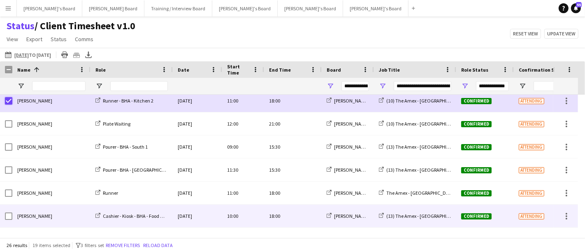
scroll to position [429, 0]
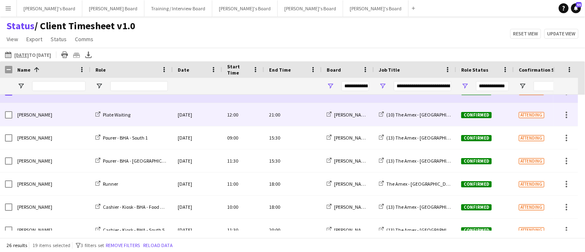
click at [7, 119] on div at bounding box center [8, 114] width 7 height 23
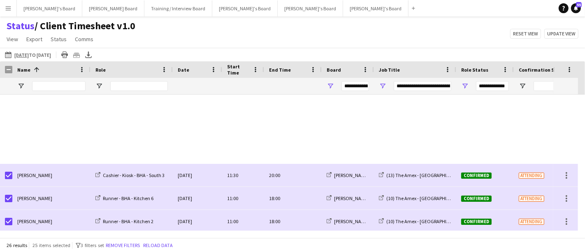
scroll to position [463, 0]
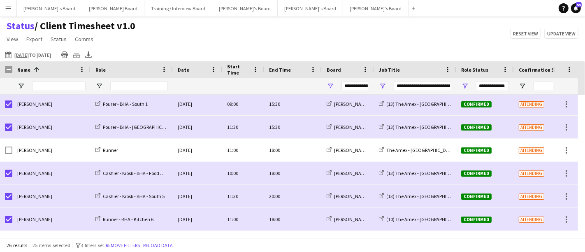
click at [236, 69] on span "Start Time" at bounding box center [238, 69] width 22 height 12
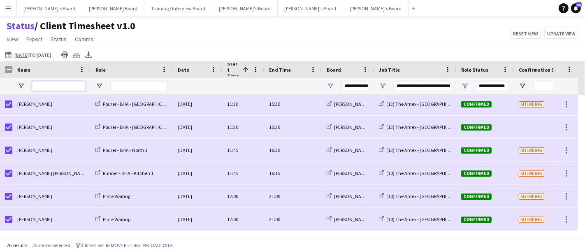
click at [60, 81] on input "Name Filter Input" at bounding box center [58, 86] width 53 height 10
type input "**"
type input "**********"
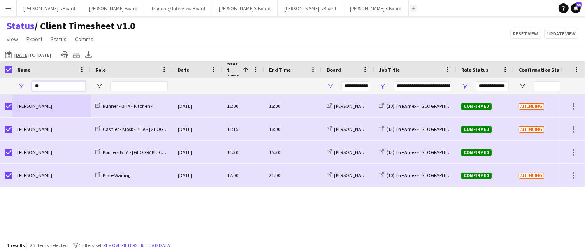
type input "**"
drag, startPoint x: 47, startPoint y: 87, endPoint x: 9, endPoint y: 91, distance: 38.1
click at [9, 91] on div "**********" at bounding box center [335, 86] width 670 height 16
type input "**********"
